Goal: Transaction & Acquisition: Purchase product/service

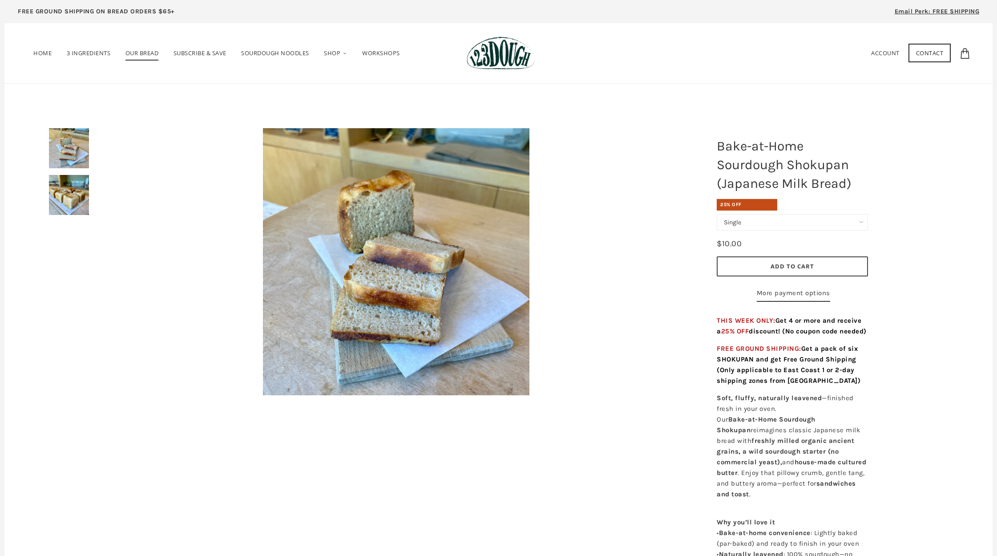
click at [149, 53] on span "Our Bread" at bounding box center [141, 55] width 33 height 12
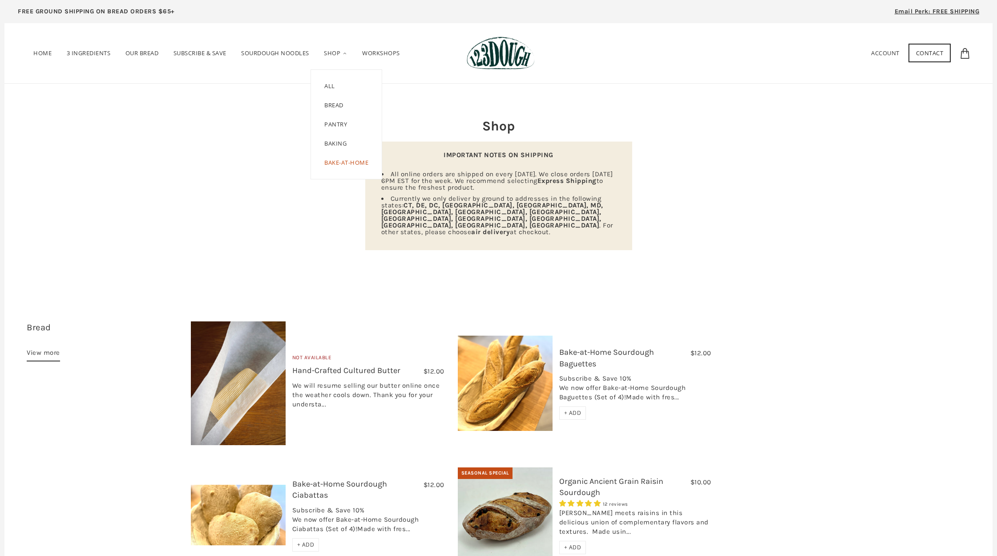
click at [338, 105] on link "Bread" at bounding box center [334, 105] width 46 height 19
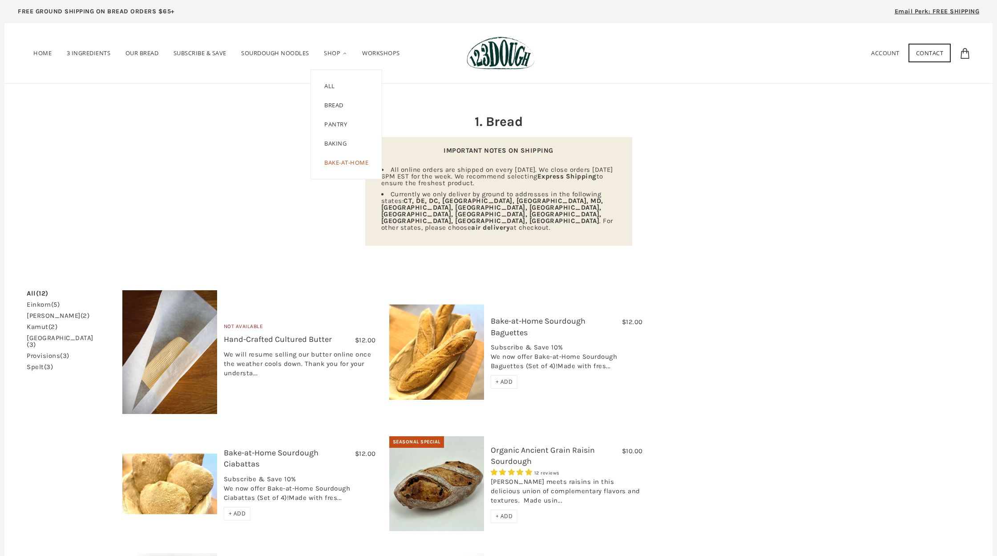
click at [337, 141] on link "Baking" at bounding box center [335, 143] width 49 height 19
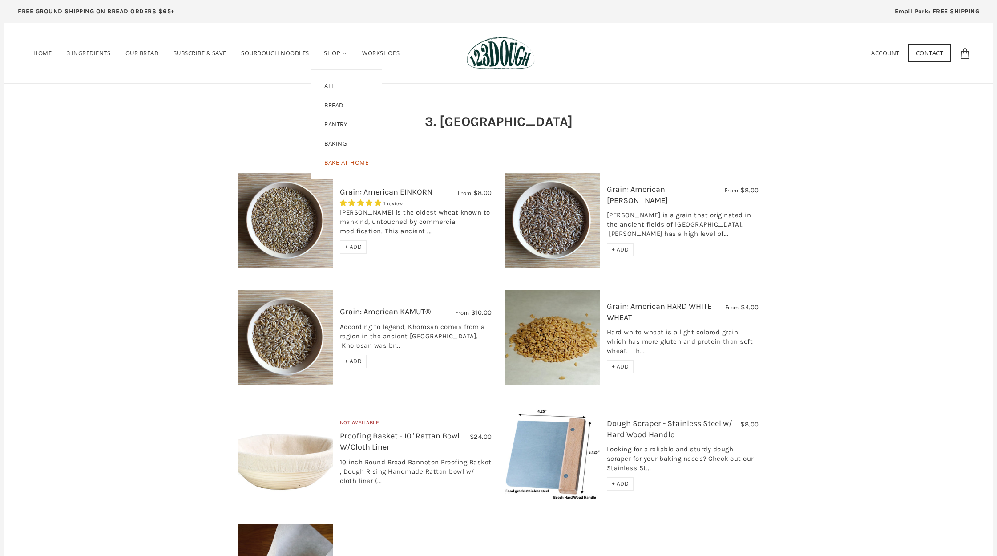
click at [340, 104] on link "Bread" at bounding box center [334, 105] width 46 height 19
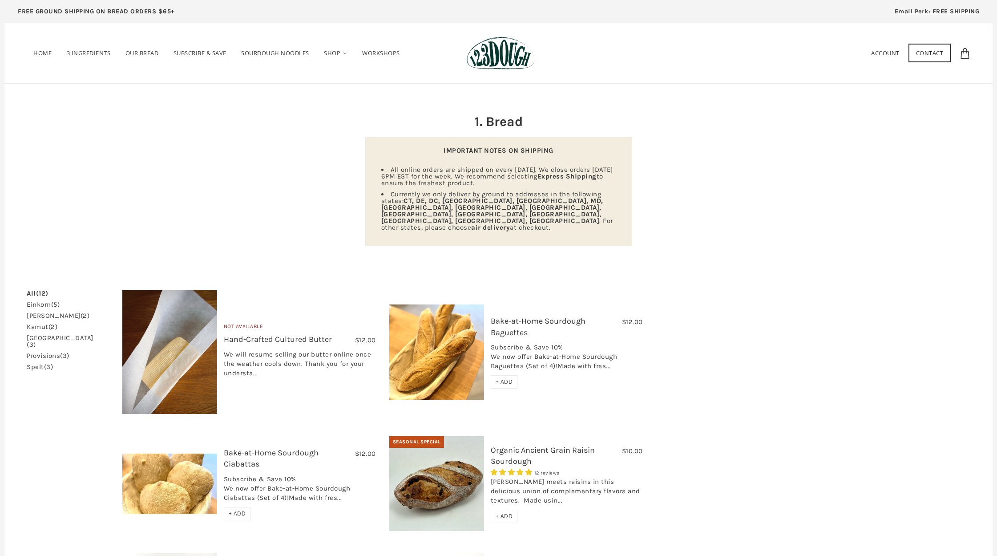
click at [526, 316] on link "Bake-at-Home Sourdough Baguettes" at bounding box center [538, 326] width 95 height 21
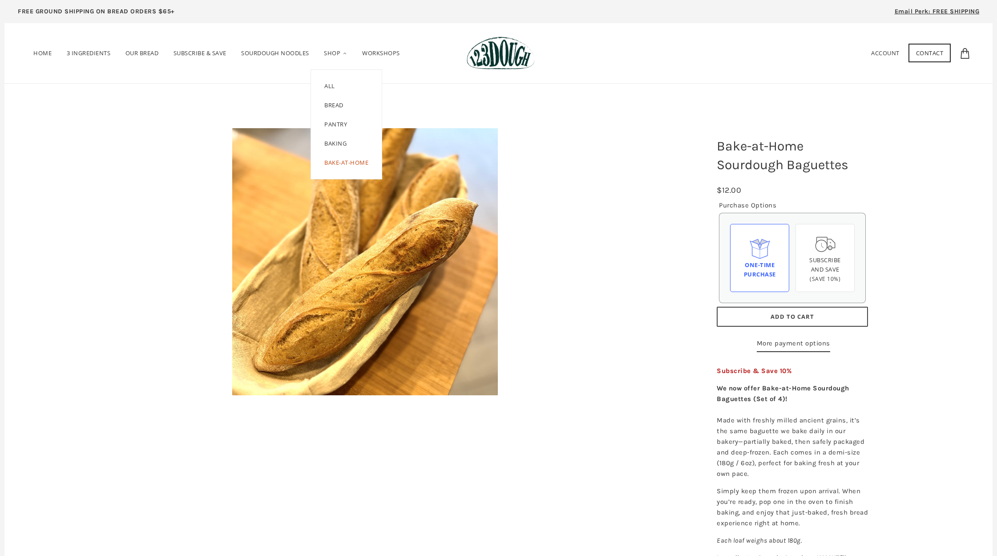
click at [340, 105] on link "Bread" at bounding box center [334, 105] width 46 height 19
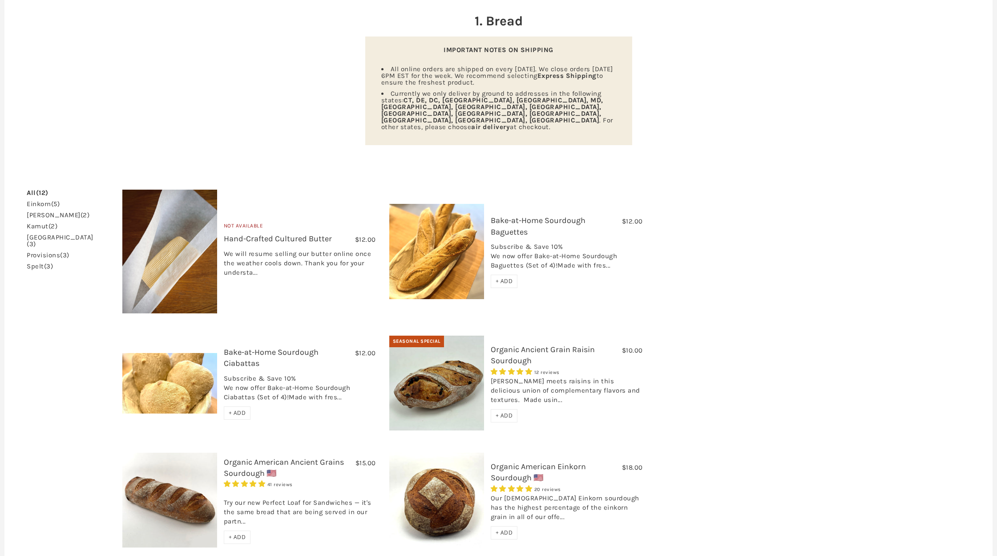
scroll to position [101, 0]
click at [269, 347] on link "Bake-at-Home Sourdough Ciabattas" at bounding box center [271, 357] width 95 height 21
click at [524, 344] on link "Organic Ancient Grain Raisin Sourdough" at bounding box center [543, 354] width 104 height 21
click at [268, 457] on link "Organic American Ancient Grains Sourdough 🇺🇸" at bounding box center [284, 467] width 120 height 21
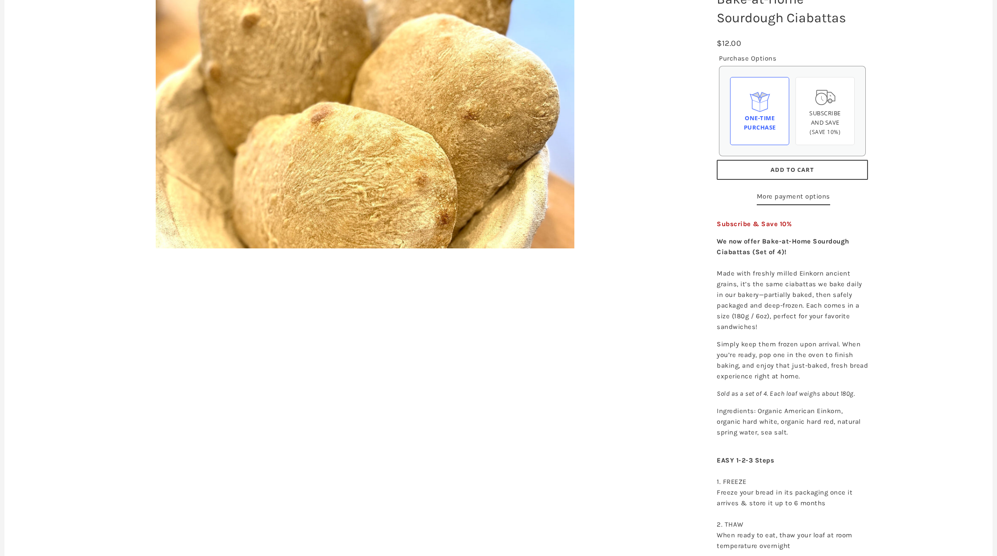
scroll to position [147, 0]
drag, startPoint x: 718, startPoint y: 431, endPoint x: 793, endPoint y: 450, distance: 77.0
click at [797, 437] on p "Ingredients: Organic American Einkorn, organic hard white, organic hard red, na…" at bounding box center [792, 421] width 151 height 32
click at [720, 429] on p "Ingredients: Organic American Einkorn, organic hard white, organic hard red, na…" at bounding box center [792, 421] width 151 height 32
drag, startPoint x: 717, startPoint y: 429, endPoint x: 795, endPoint y: 456, distance: 82.9
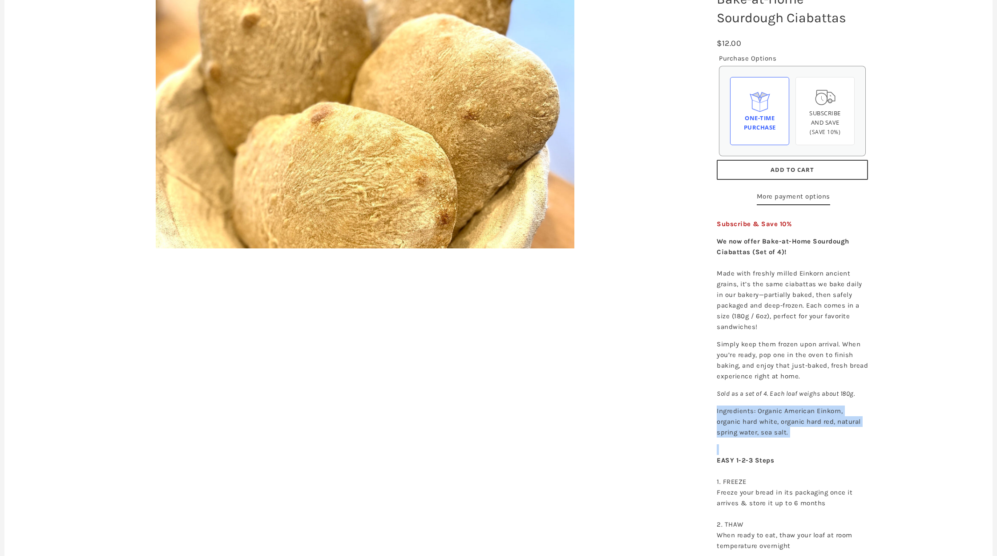
click at [796, 457] on div "Subscribe & Save 10% We now offer Bake-at-Home Sourdough Ciabattas (Set of 4)! …" at bounding box center [792, 476] width 165 height 525
copy div "Ingredients: Organic American Einkorn, organic hard white, organic hard red, na…"
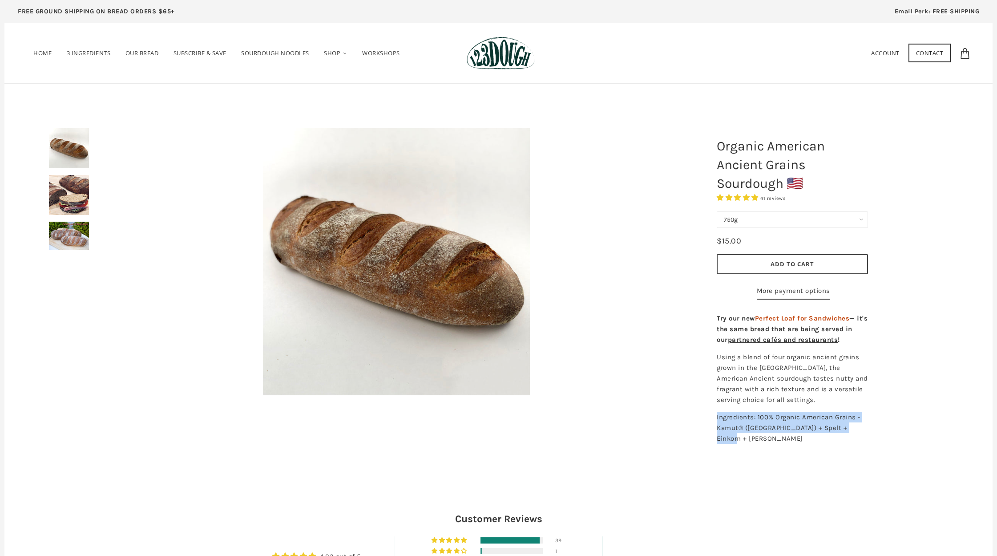
drag, startPoint x: 717, startPoint y: 438, endPoint x: 750, endPoint y: 455, distance: 37.6
click at [750, 443] on p "Ingredients: 100% Organic American Grains - Kamut® (Khorasan) + Spelt + Einkorn…" at bounding box center [792, 427] width 151 height 32
copy span "Ingredients: 100% Organic American Grains - Kamut® (Khorasan) + Spelt + Einkorn…"
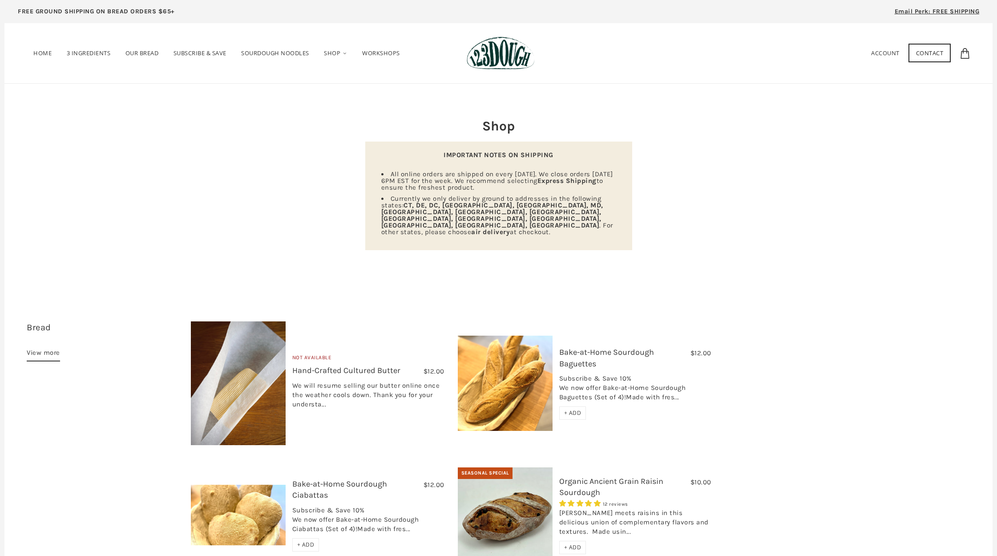
click at [592, 347] on link "Bake-at-Home Sourdough Baguettes" at bounding box center [606, 357] width 95 height 21
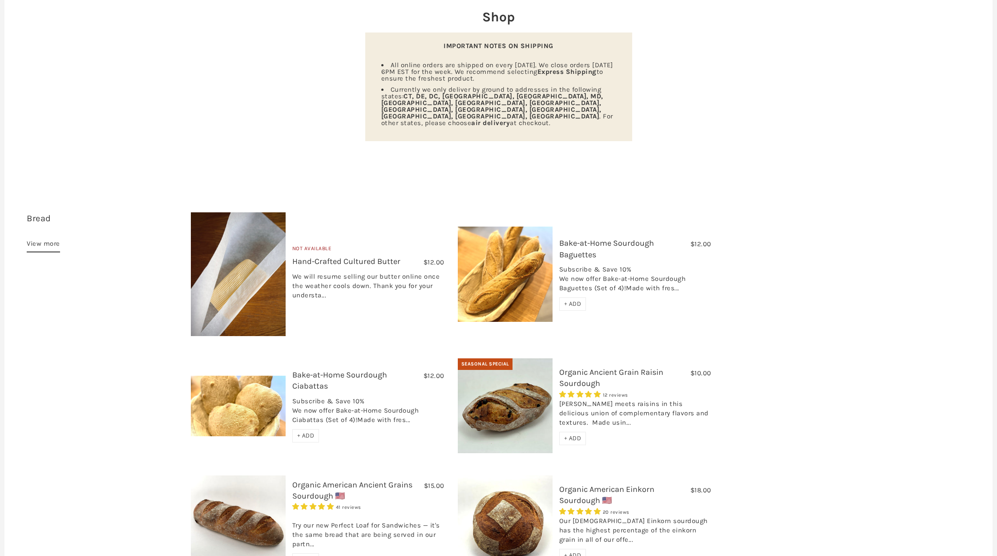
scroll to position [110, 0]
click at [314, 369] on link "Bake-at-Home Sourdough Ciabattas" at bounding box center [339, 379] width 95 height 21
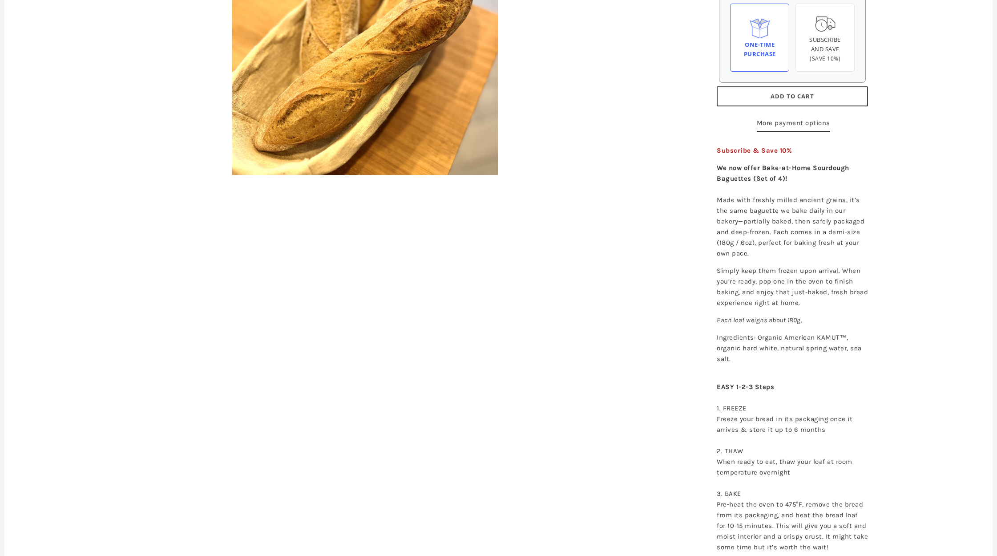
scroll to position [221, 0]
drag, startPoint x: 717, startPoint y: 356, endPoint x: 746, endPoint y: 378, distance: 36.9
click at [746, 363] on p "Ingredients: Organic American KAMUT™, organic hard white, natural spring water,…" at bounding box center [792, 347] width 151 height 32
copy p "Ingredients: Organic American KAMUT™, organic hard white, natural spring water,…"
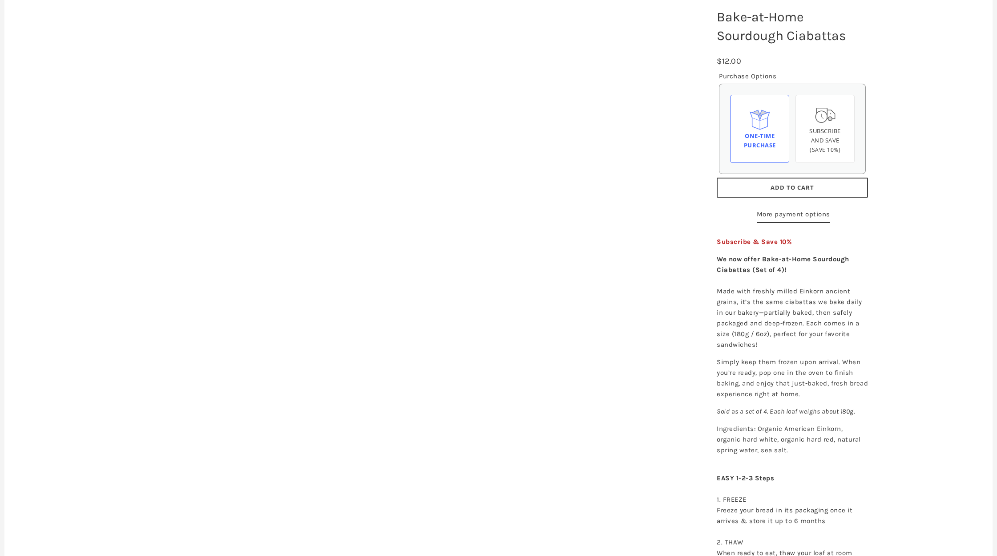
scroll to position [128, 0]
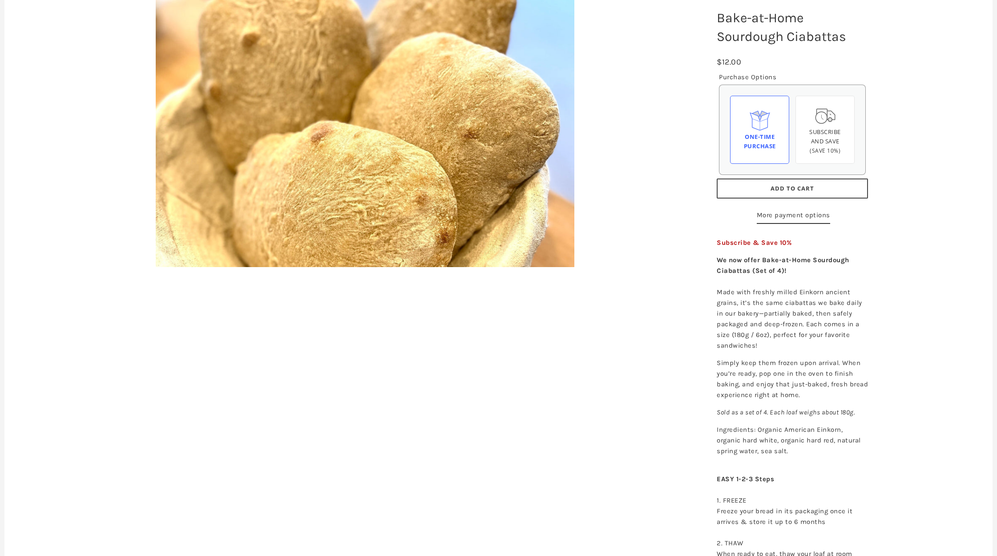
click at [792, 181] on button "Add to Cart" at bounding box center [792, 188] width 151 height 20
